Goal: Check status: Check status

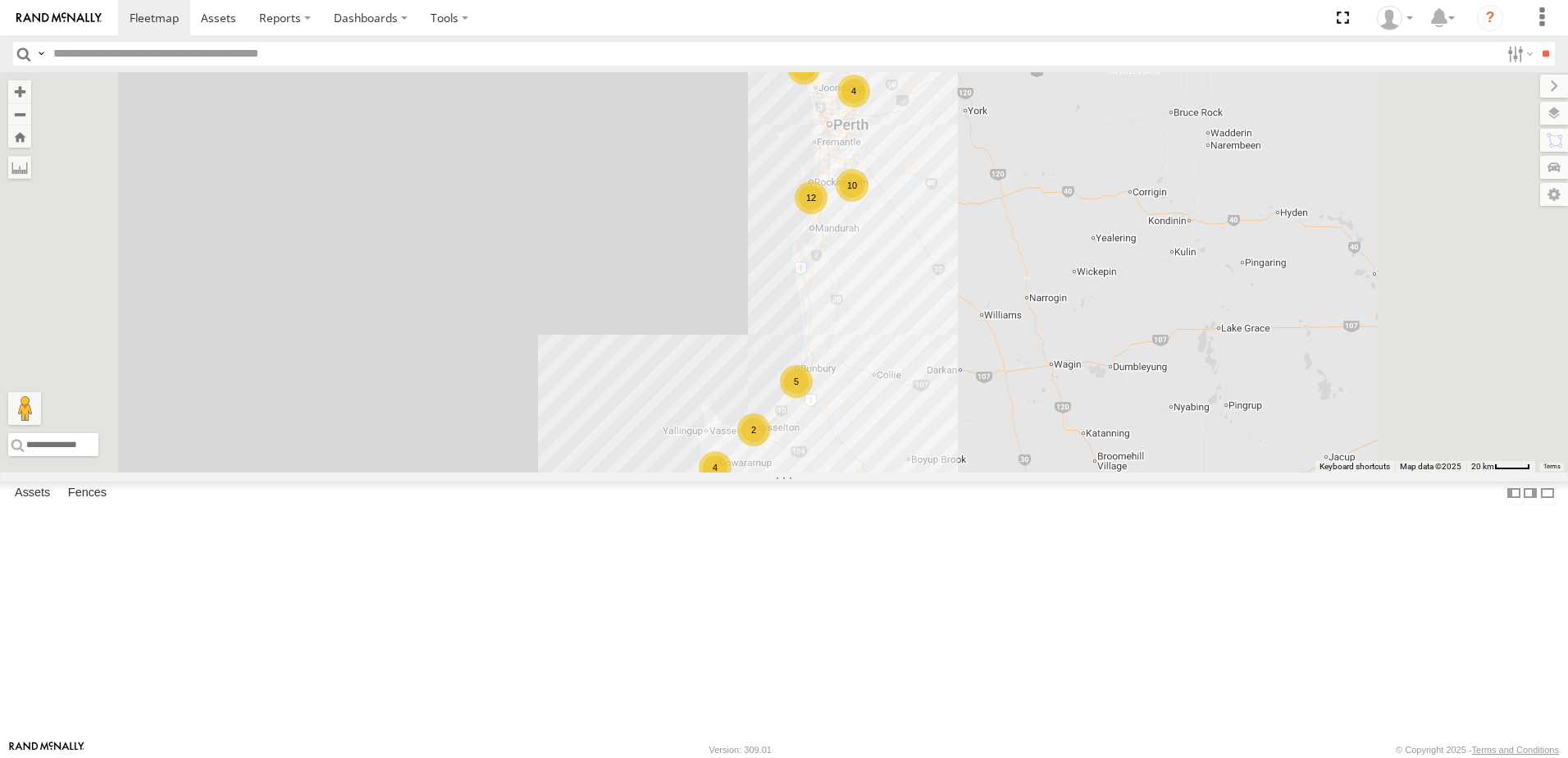
scroll to position [493, 0]
click at [0, 0] on span at bounding box center [0, 0] width 0 height 0
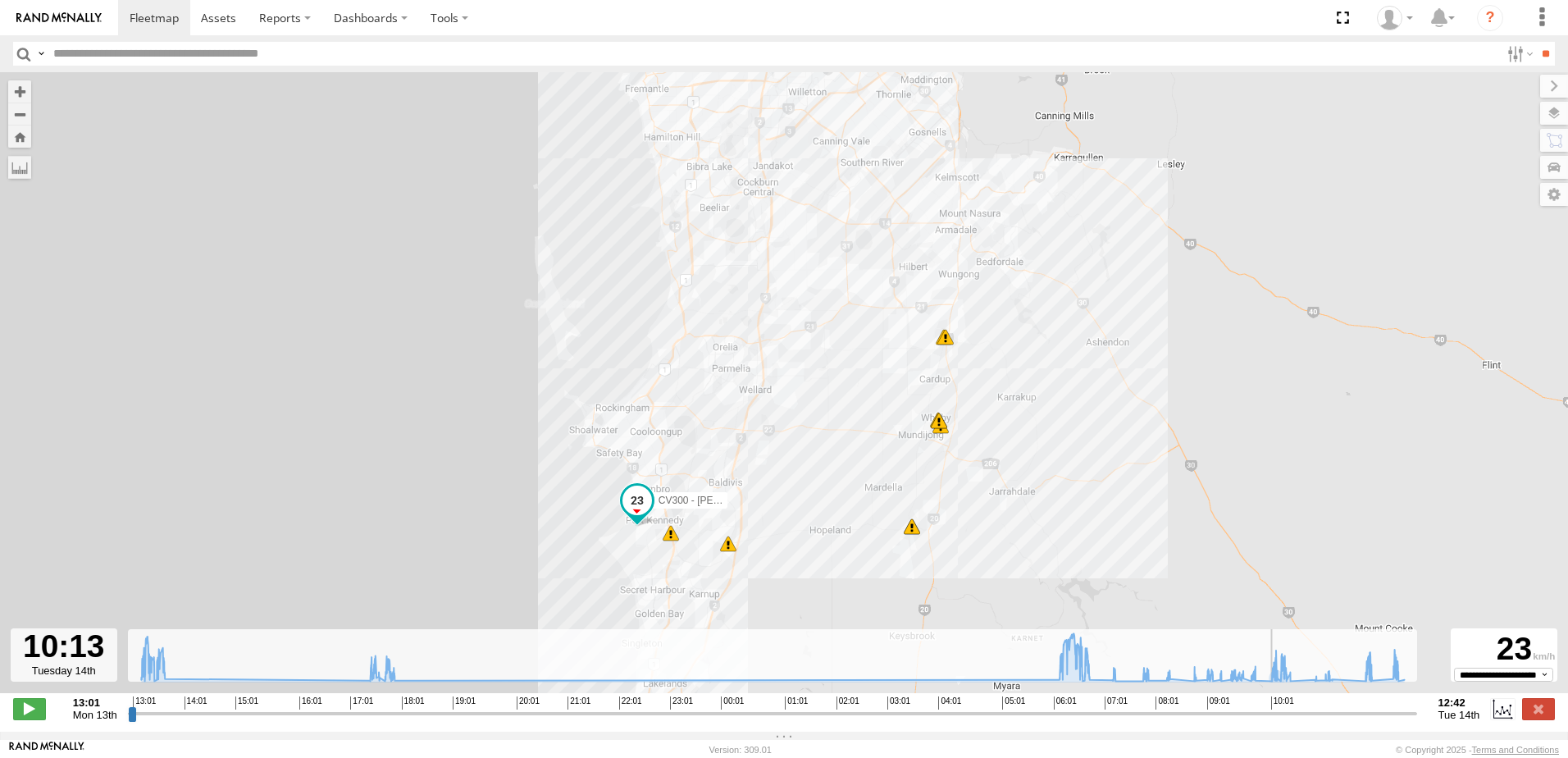
click at [1277, 718] on input "range" at bounding box center [772, 713] width 1289 height 16
click at [32, 714] on span at bounding box center [30, 709] width 33 height 21
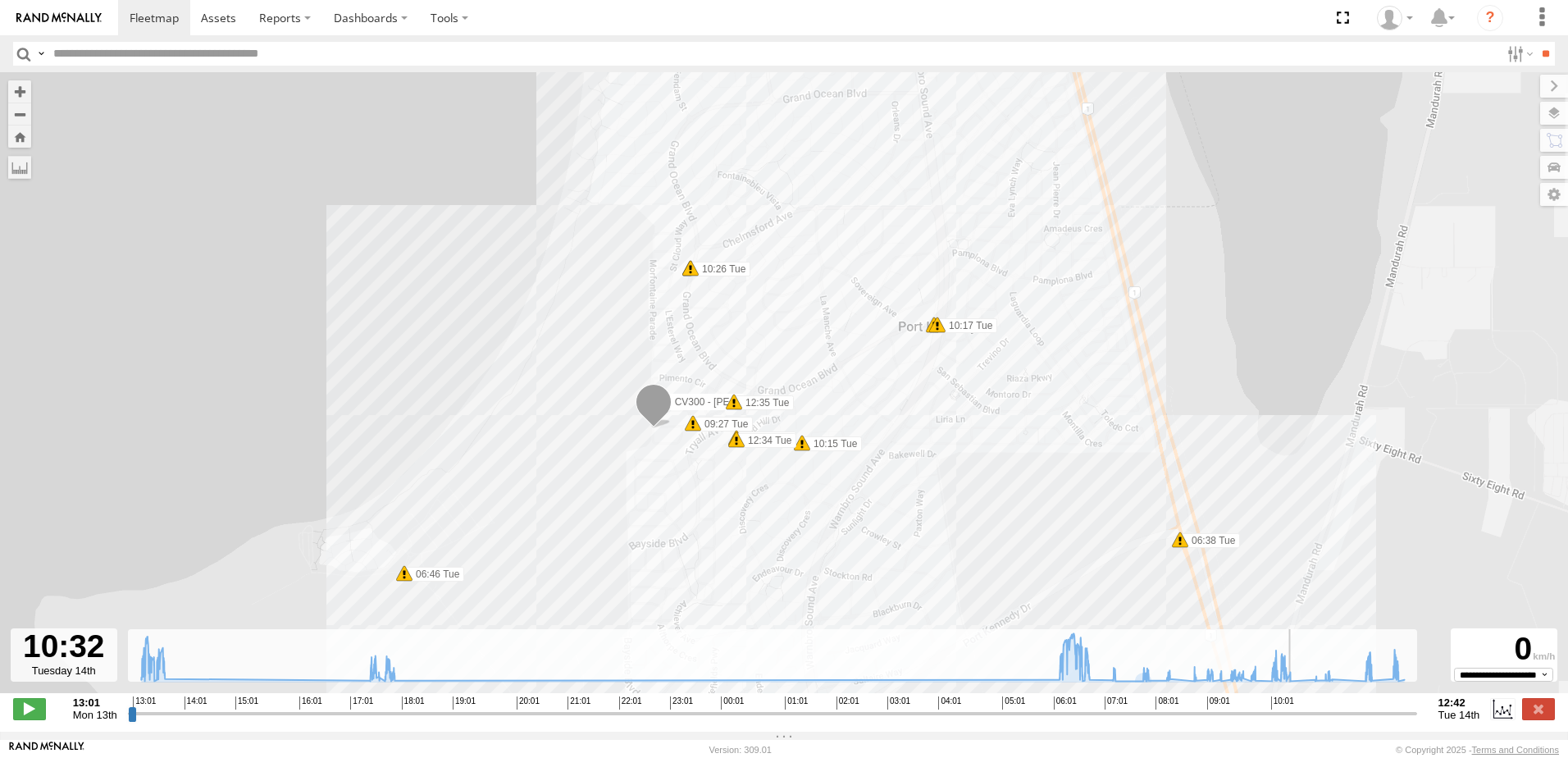
click at [1086, 717] on input "range" at bounding box center [772, 713] width 1289 height 16
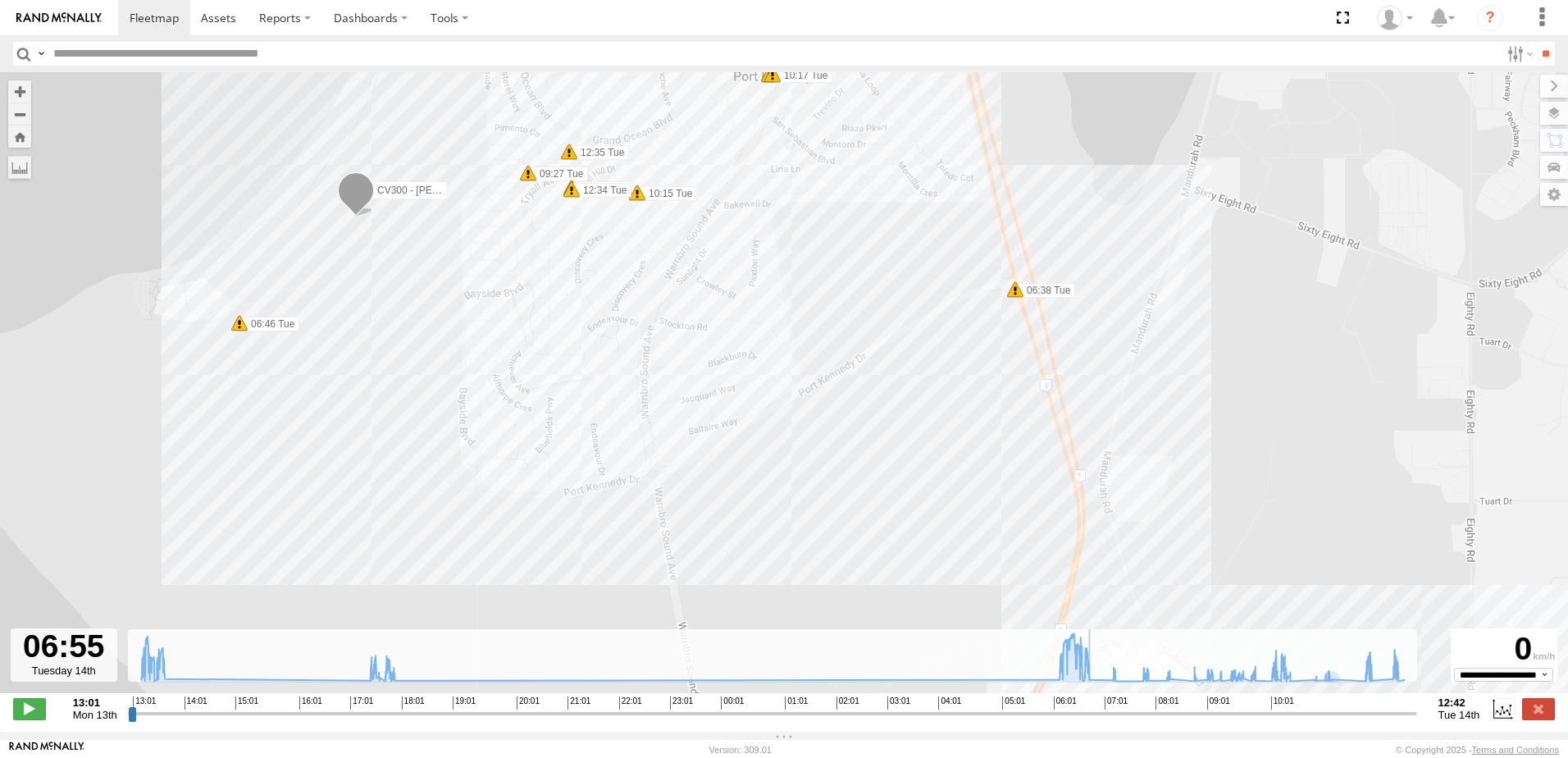
click at [1365, 721] on input "range" at bounding box center [772, 713] width 1289 height 16
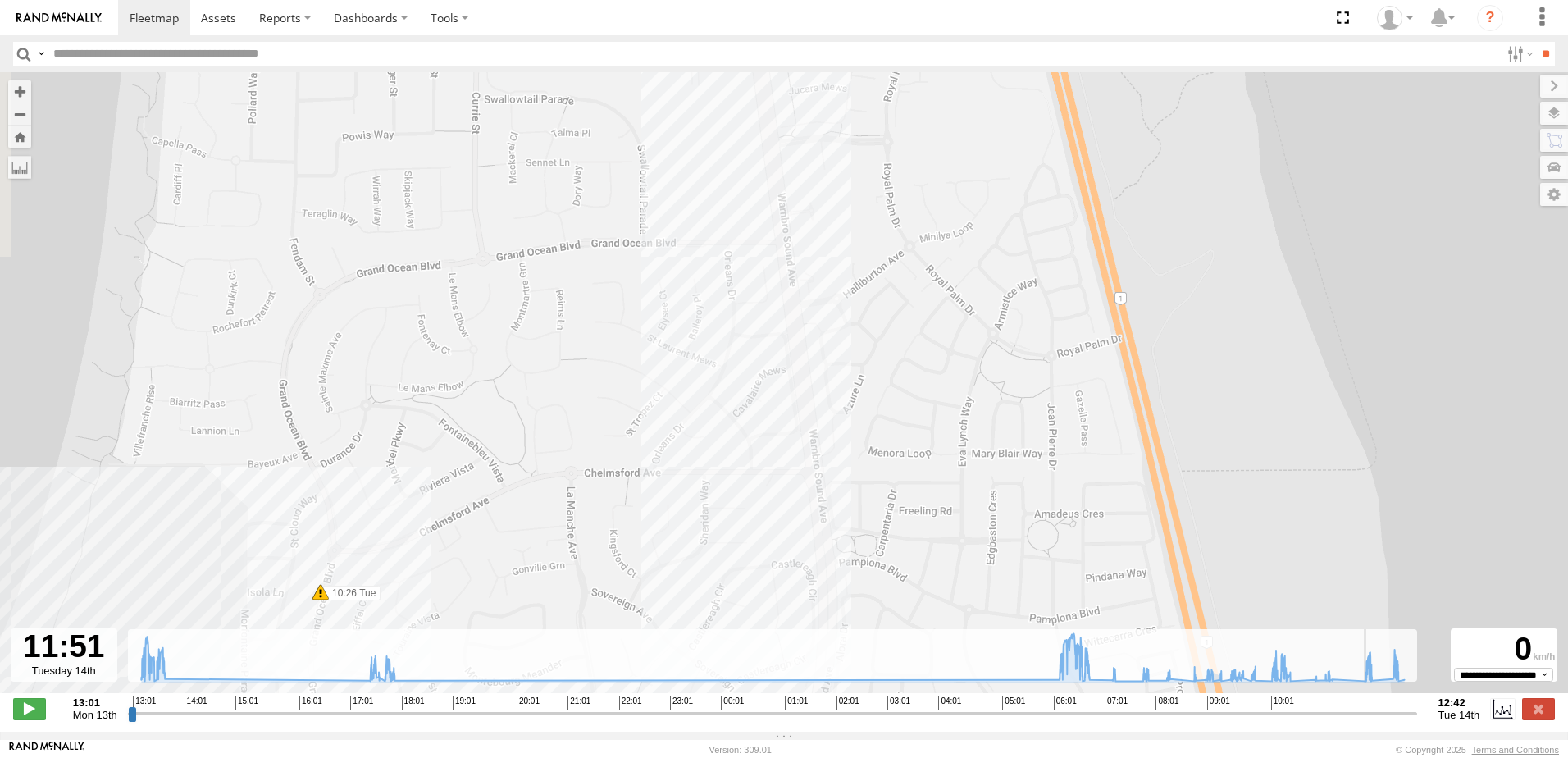
click at [1366, 721] on input "range" at bounding box center [772, 713] width 1289 height 16
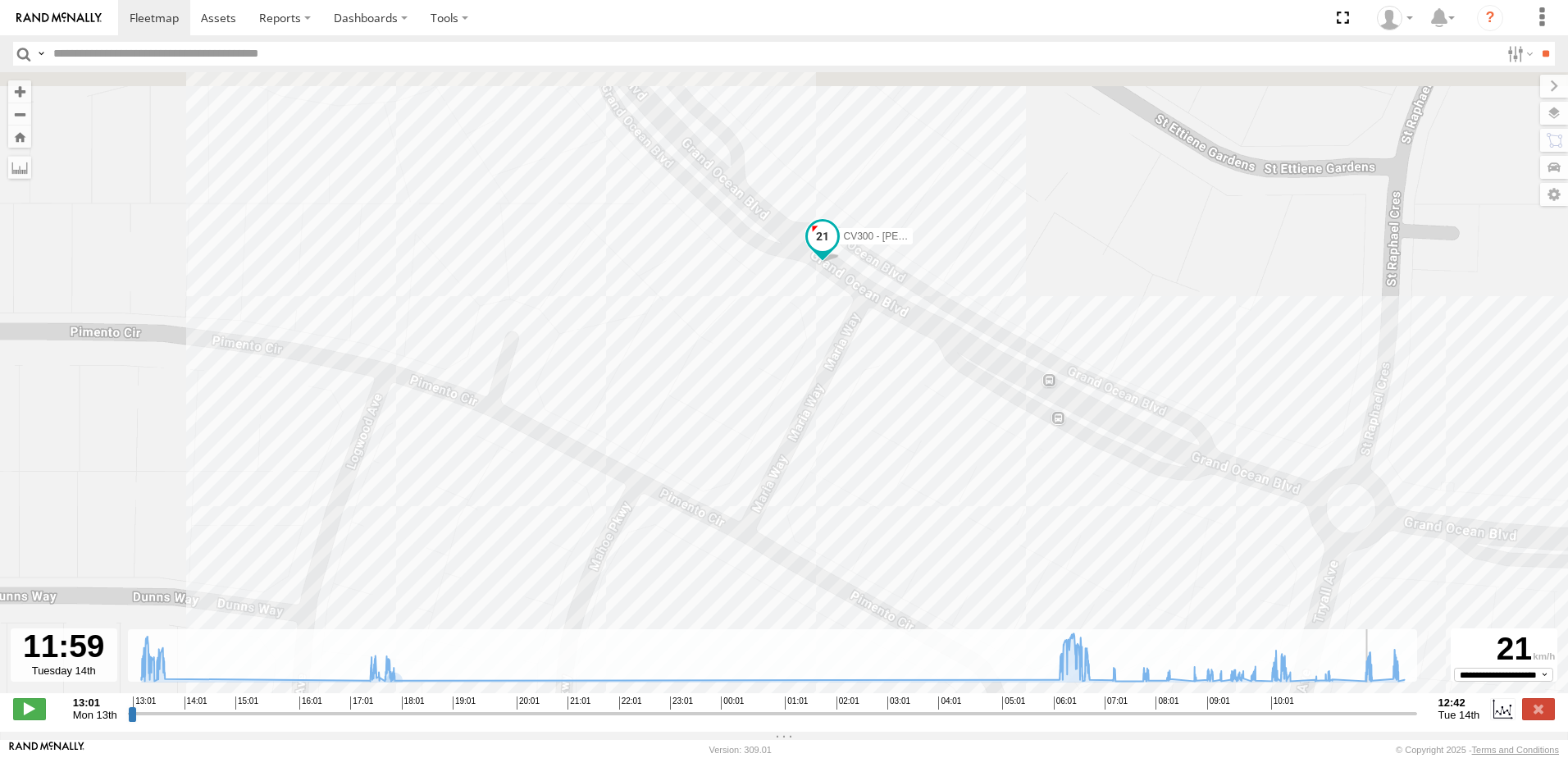
drag, startPoint x: 833, startPoint y: 543, endPoint x: 878, endPoint y: 524, distance: 48.8
click at [878, 524] on div "CV300 - [PERSON_NAME] 13:20 Mon 13:21 Mon 17:21 Mon 17:41 Mon 17:41 Mon 17:41 M…" at bounding box center [784, 391] width 1568 height 638
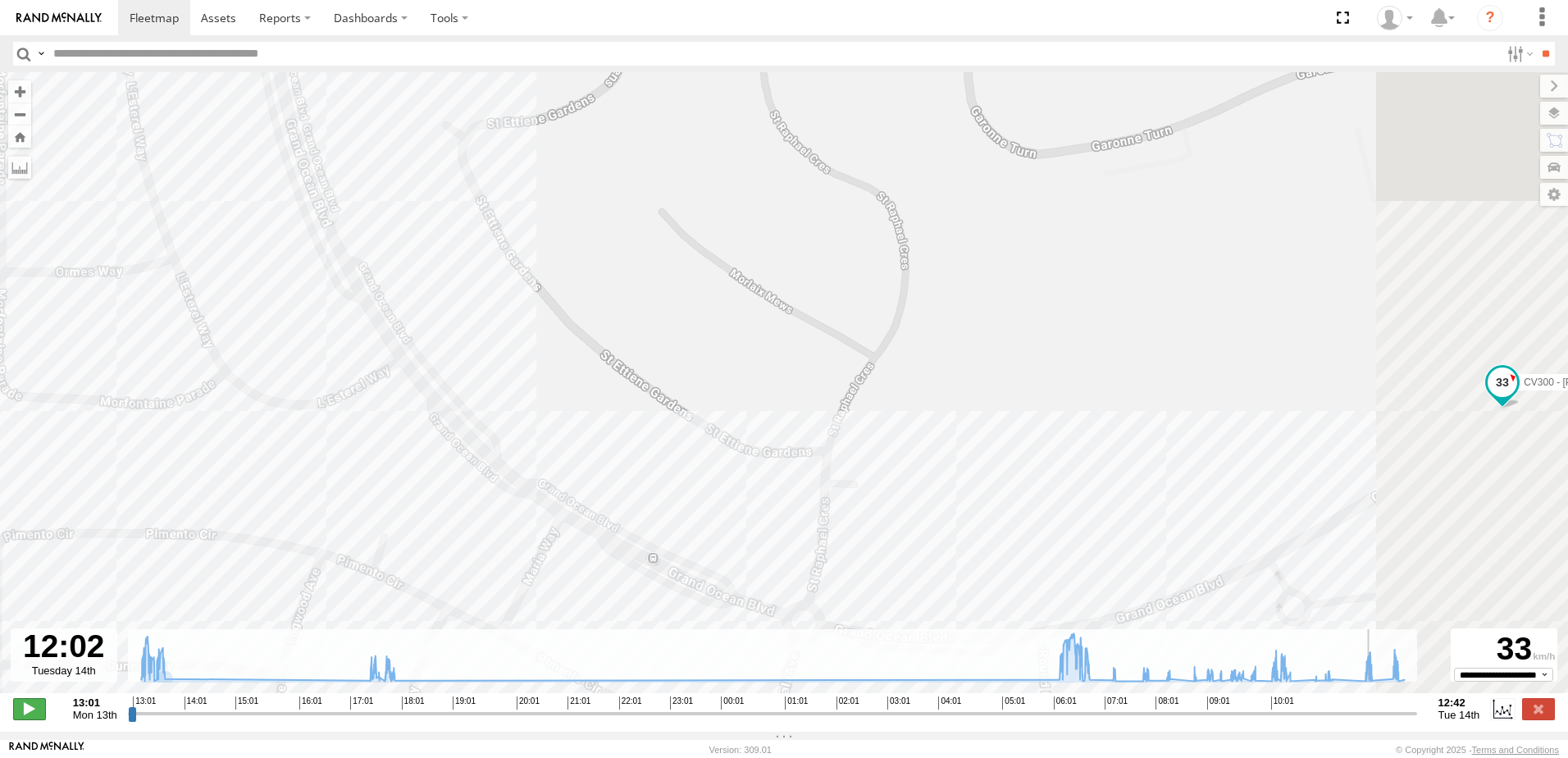
click at [24, 718] on span at bounding box center [30, 709] width 33 height 21
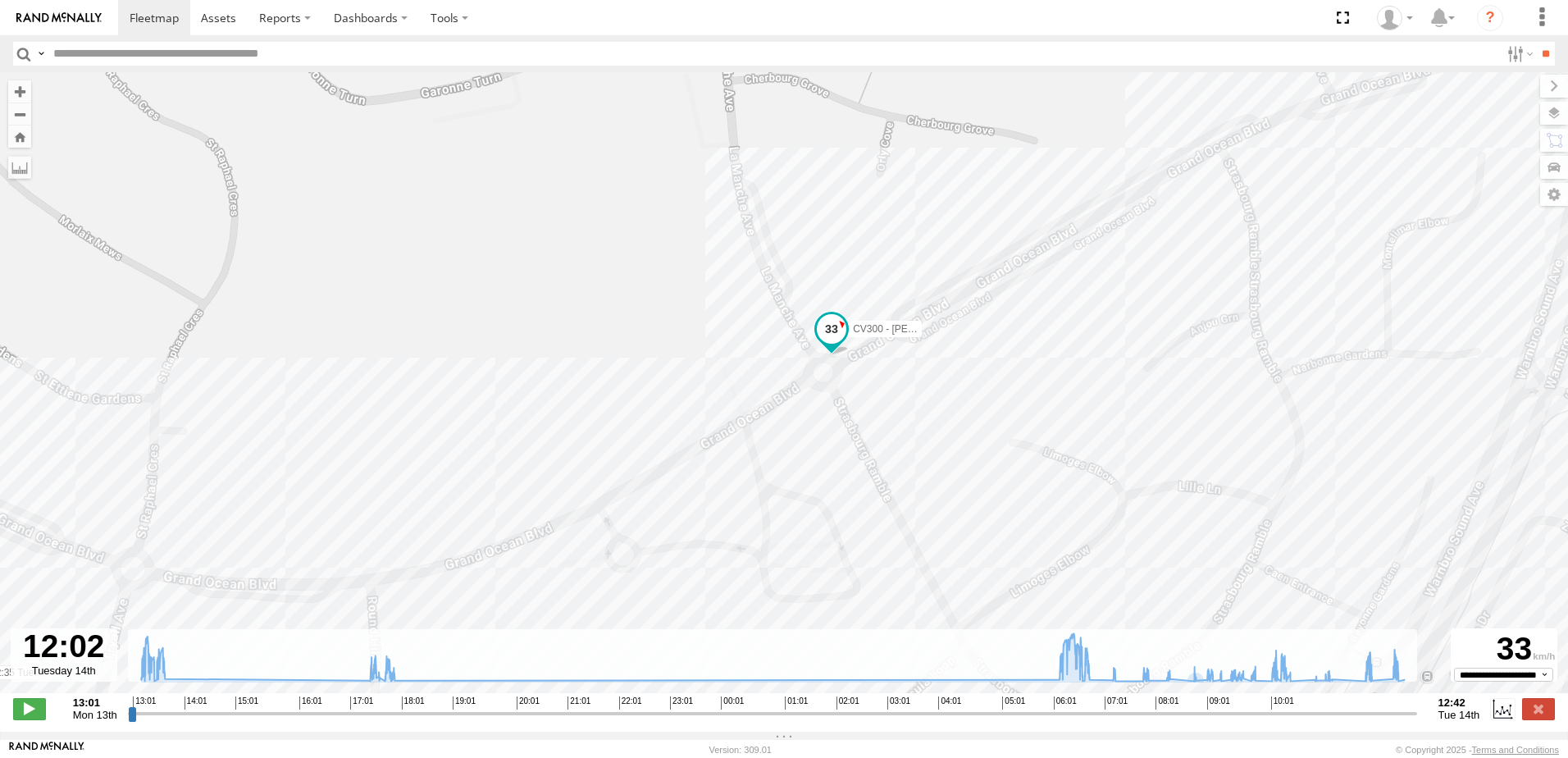
click at [1360, 720] on input "range" at bounding box center [772, 713] width 1289 height 16
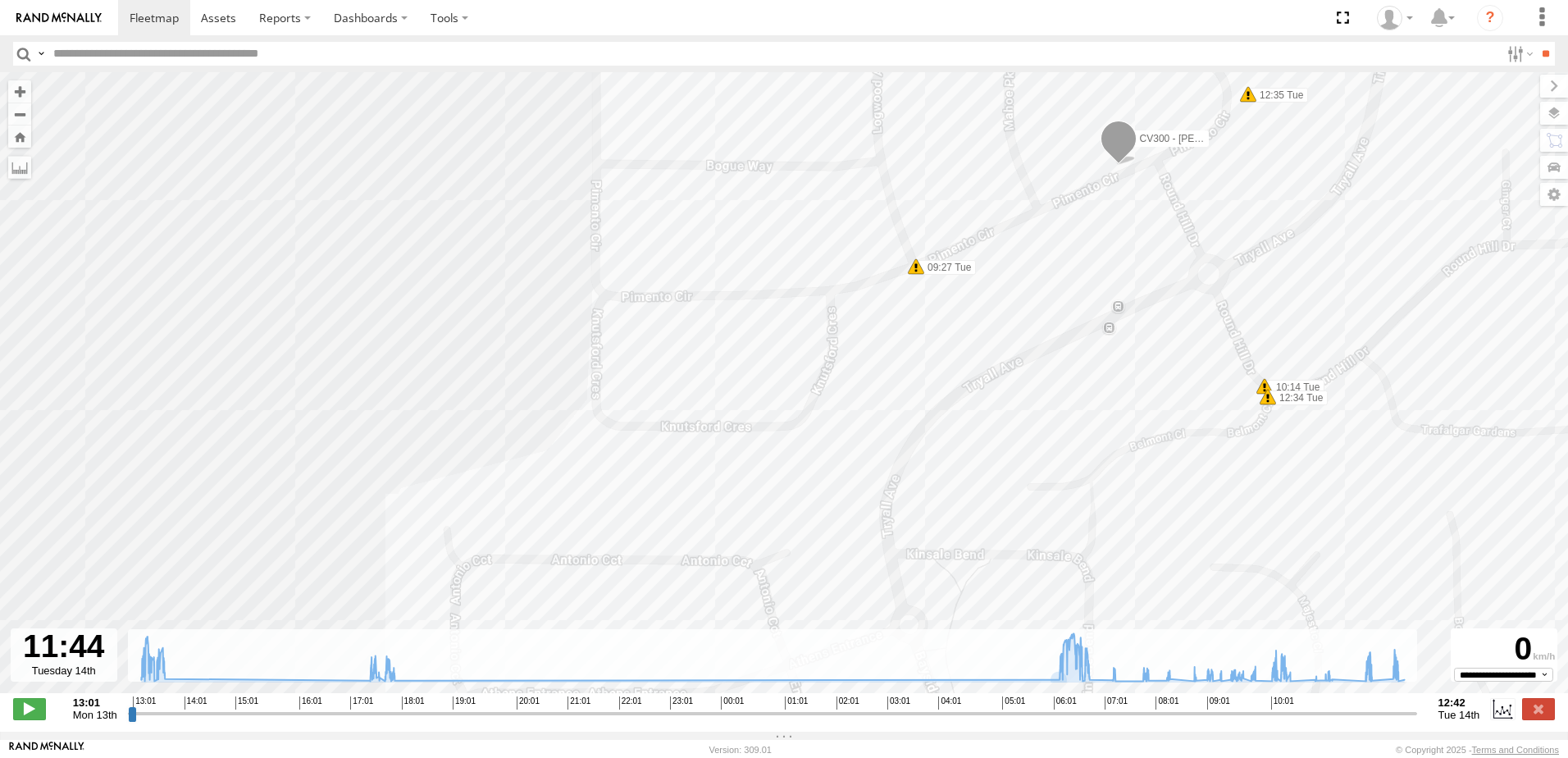
drag, startPoint x: 644, startPoint y: 565, endPoint x: 977, endPoint y: 339, distance: 402.4
click at [977, 339] on div "CV300 - [PERSON_NAME] 13:20 Mon 13:21 Mon 17:21 Mon 17:41 Mon 17:41 Mon 17:41 M…" at bounding box center [784, 391] width 1568 height 638
click at [1328, 714] on input "range" at bounding box center [772, 713] width 1289 height 16
click at [1368, 720] on input "range" at bounding box center [772, 713] width 1289 height 16
click at [31, 716] on span at bounding box center [30, 709] width 33 height 21
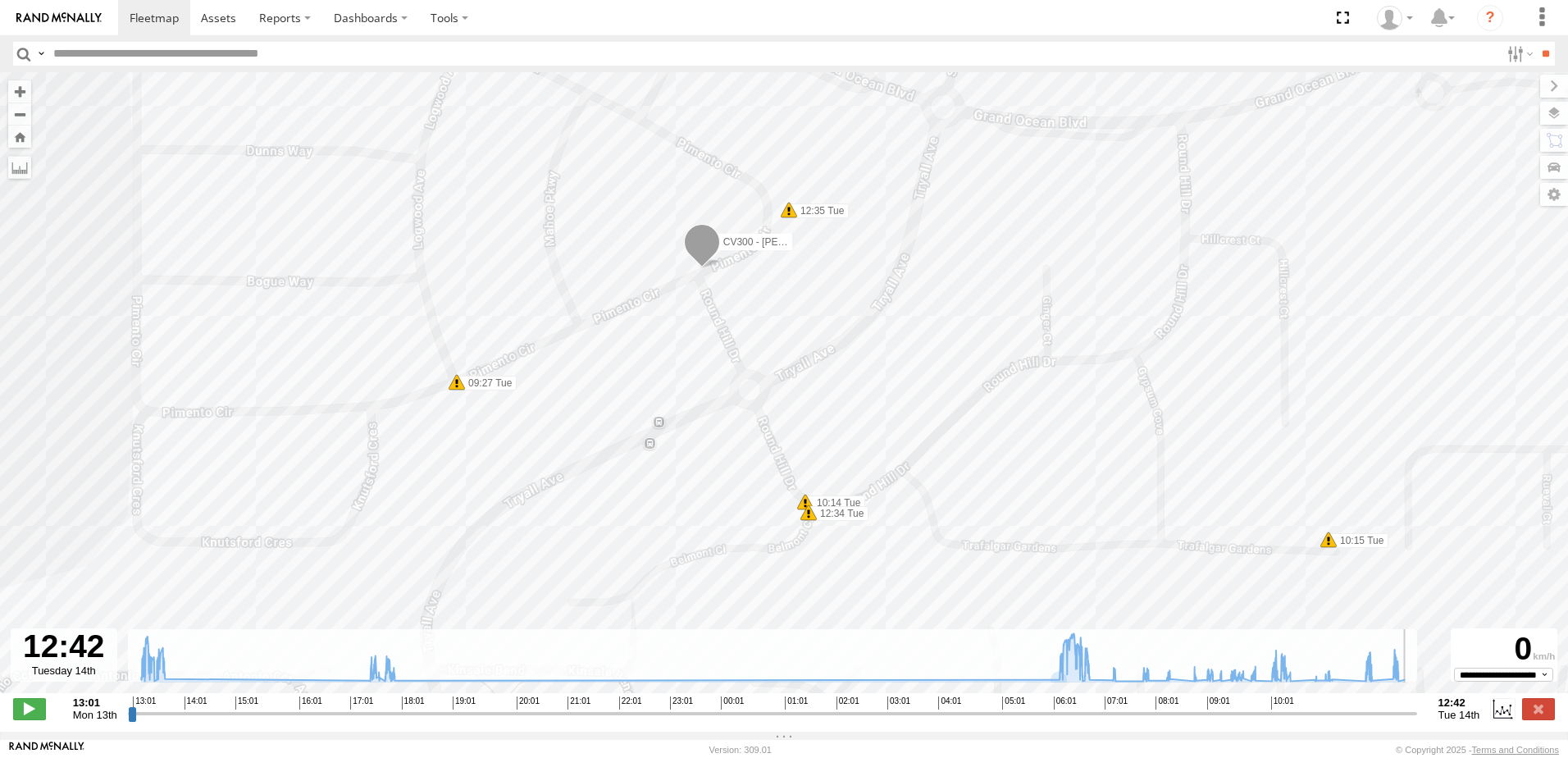
type input "**********"
click at [152, 22] on span at bounding box center [154, 17] width 50 height 16
